Goal: Navigation & Orientation: Find specific page/section

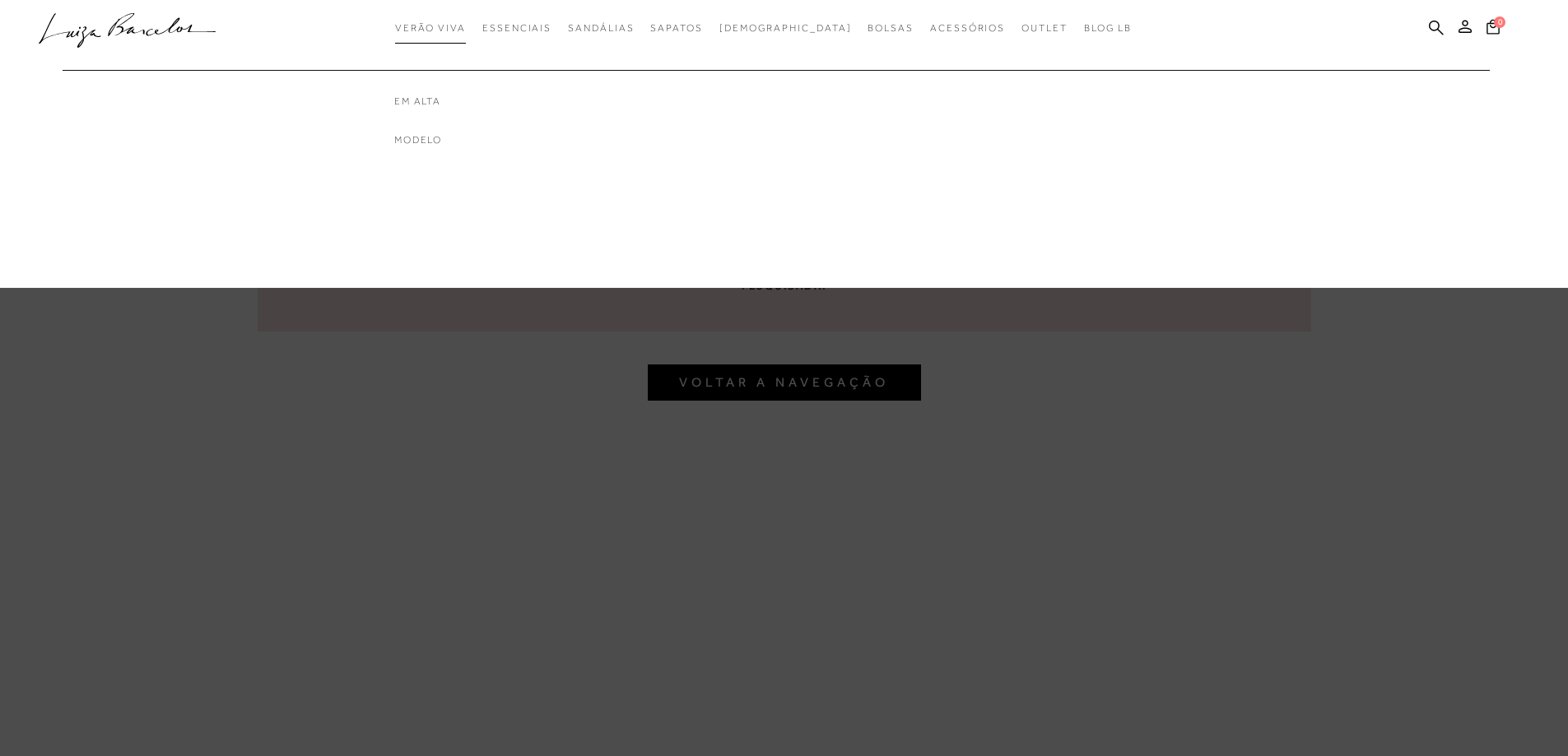
click at [466, 30] on span "Verão Viva" at bounding box center [431, 28] width 71 height 11
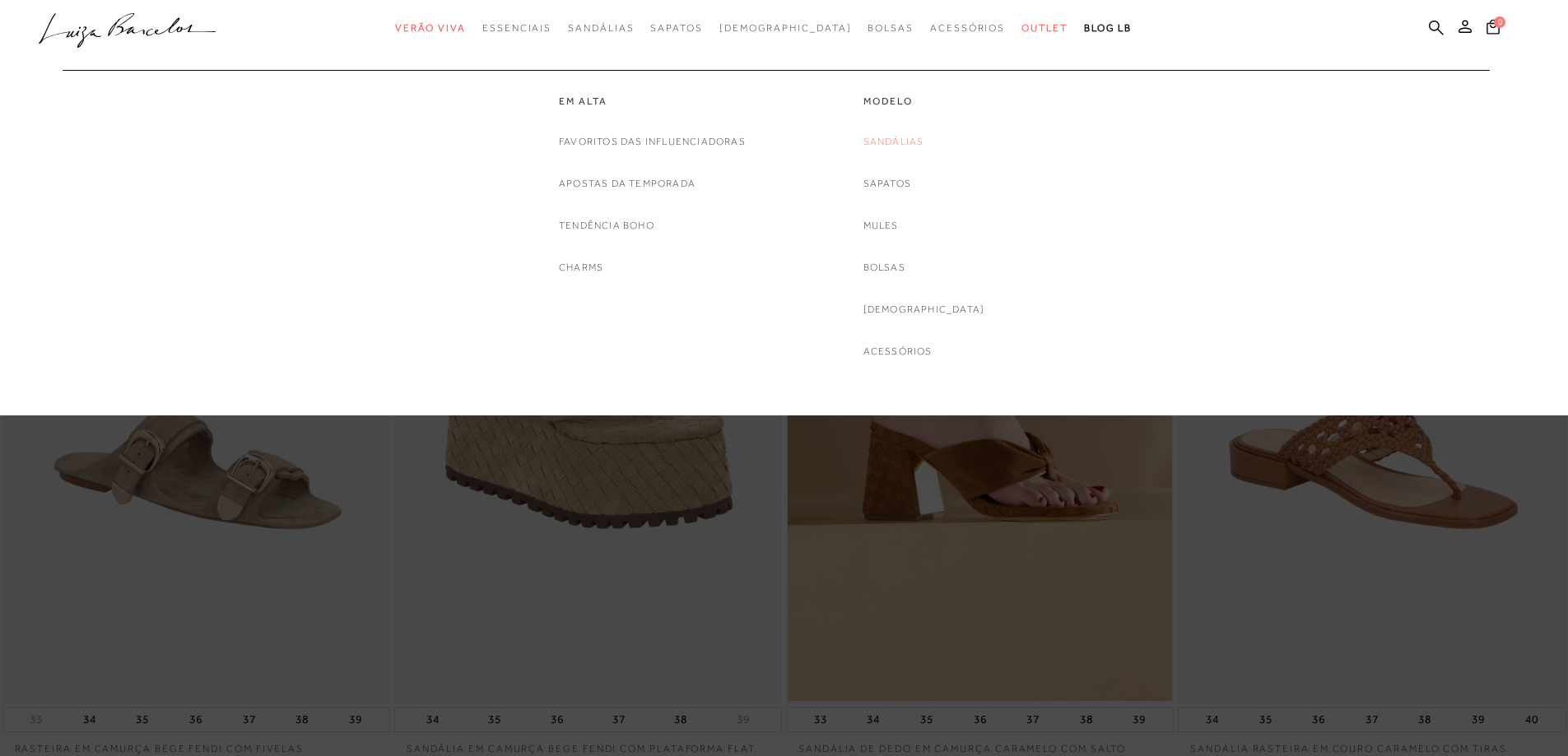
click at [917, 141] on link "Sandálias" at bounding box center [894, 142] width 61 height 17
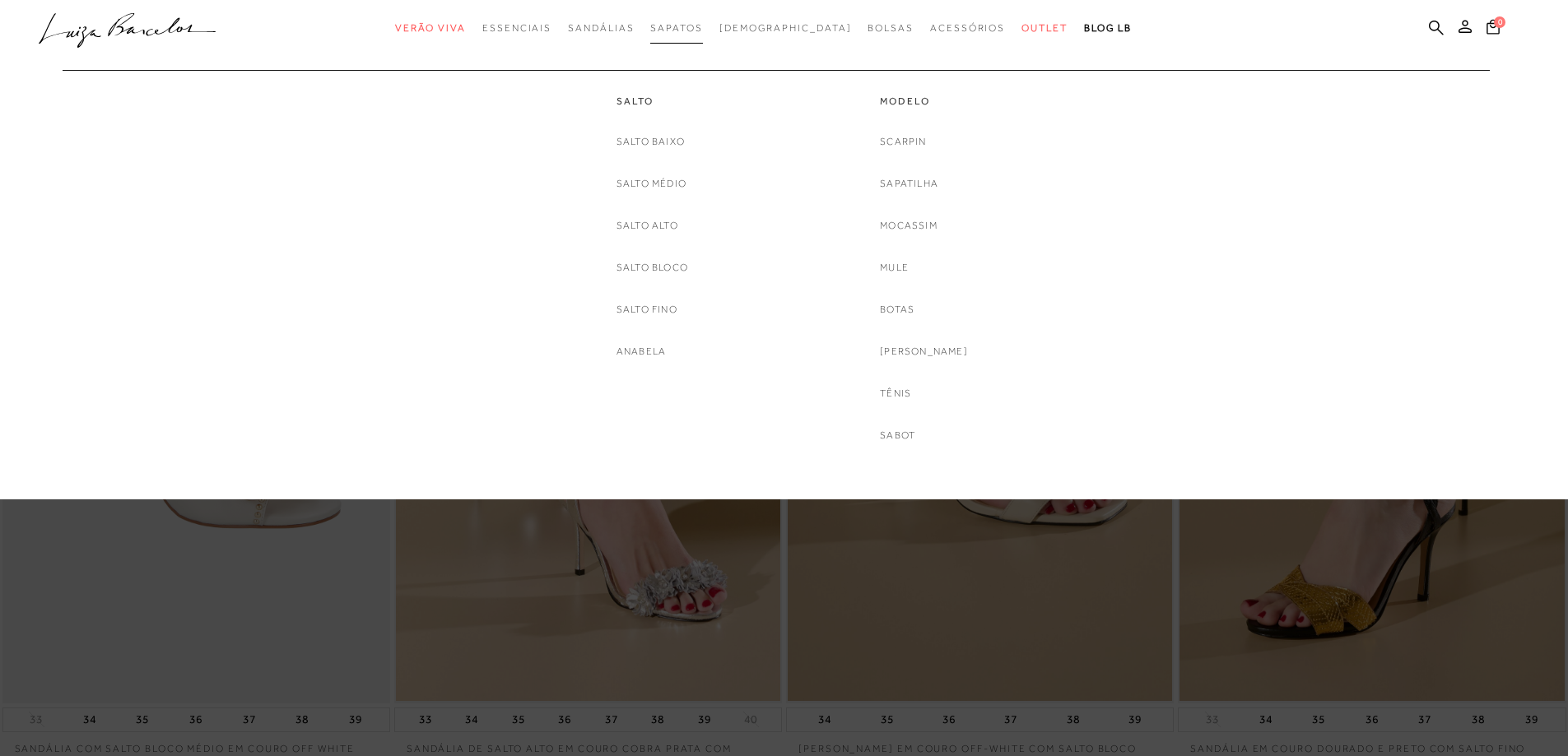
click at [691, 28] on span "Sapatos" at bounding box center [677, 28] width 52 height 11
